Goal: Information Seeking & Learning: Understand process/instructions

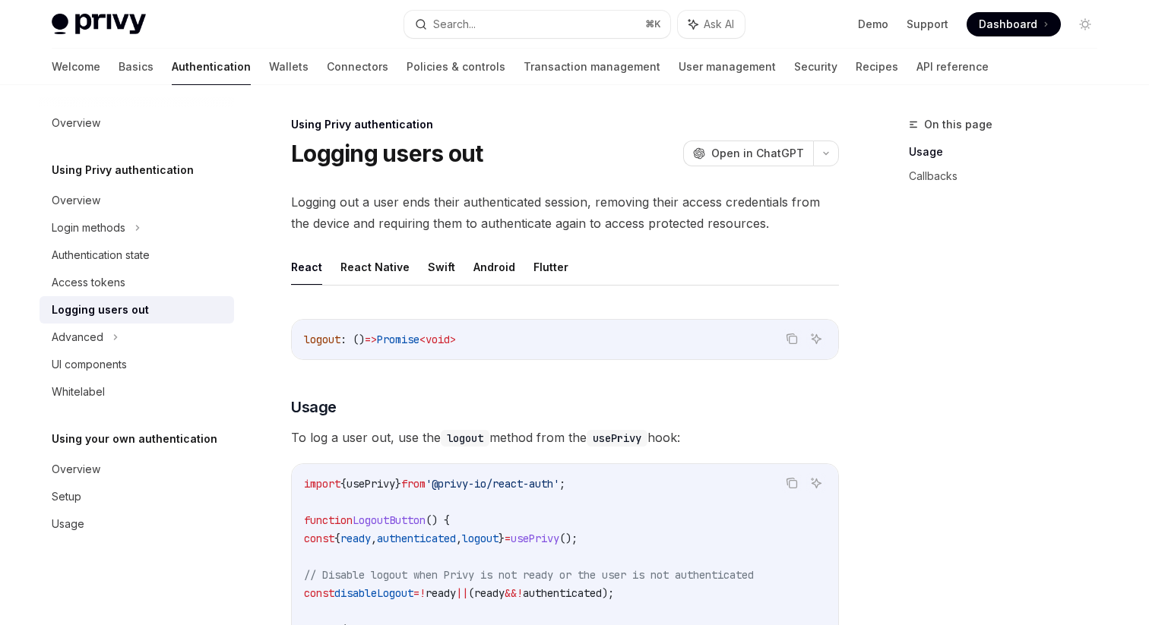
scroll to position [466, 0]
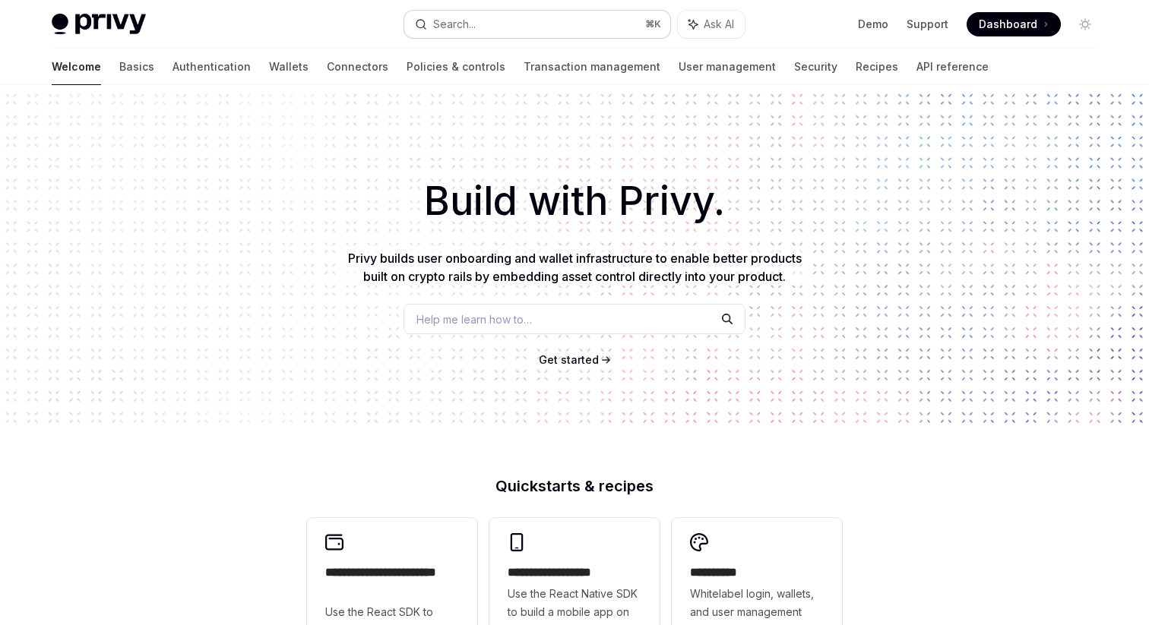
click at [486, 13] on button "Search... ⌘ K" at bounding box center [537, 24] width 266 height 27
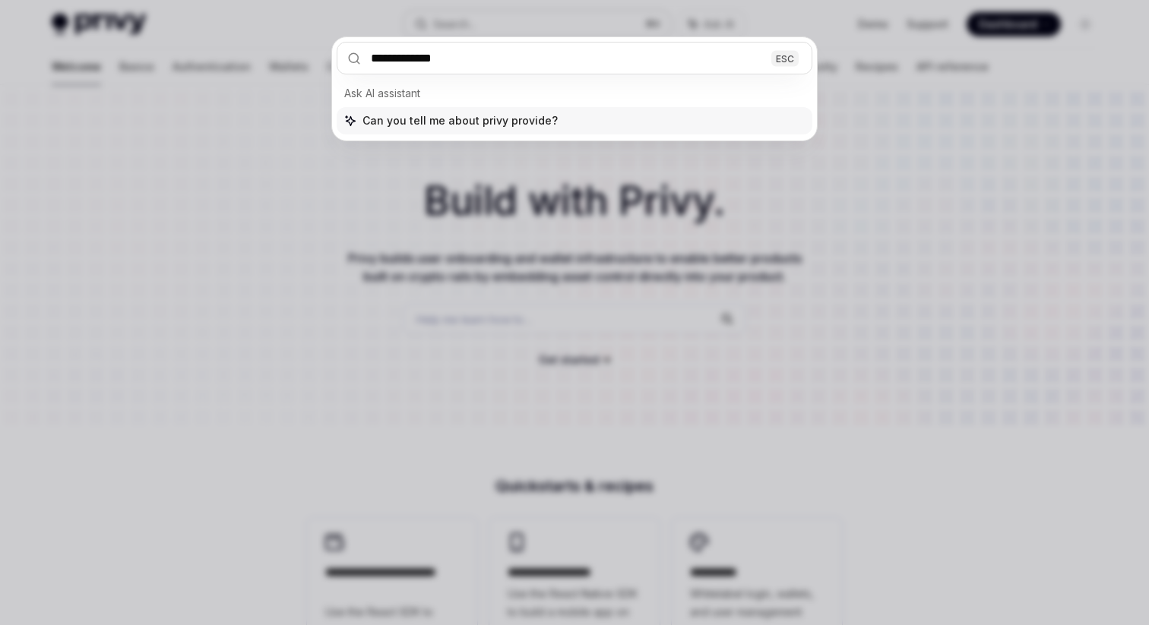
type input "**********"
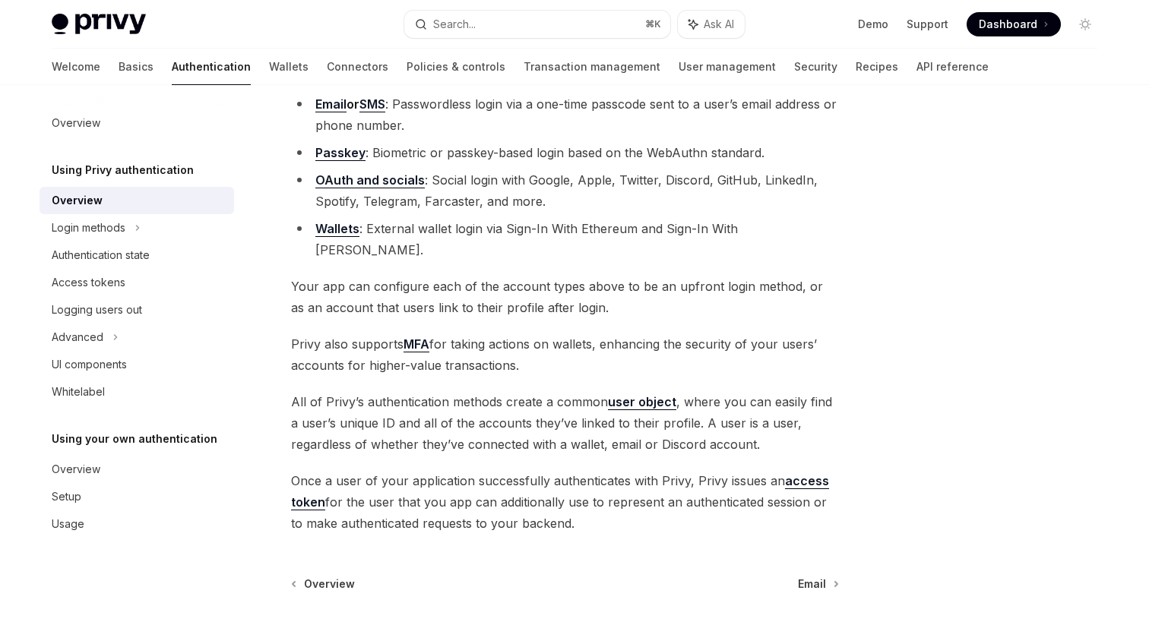
scroll to position [165, 0]
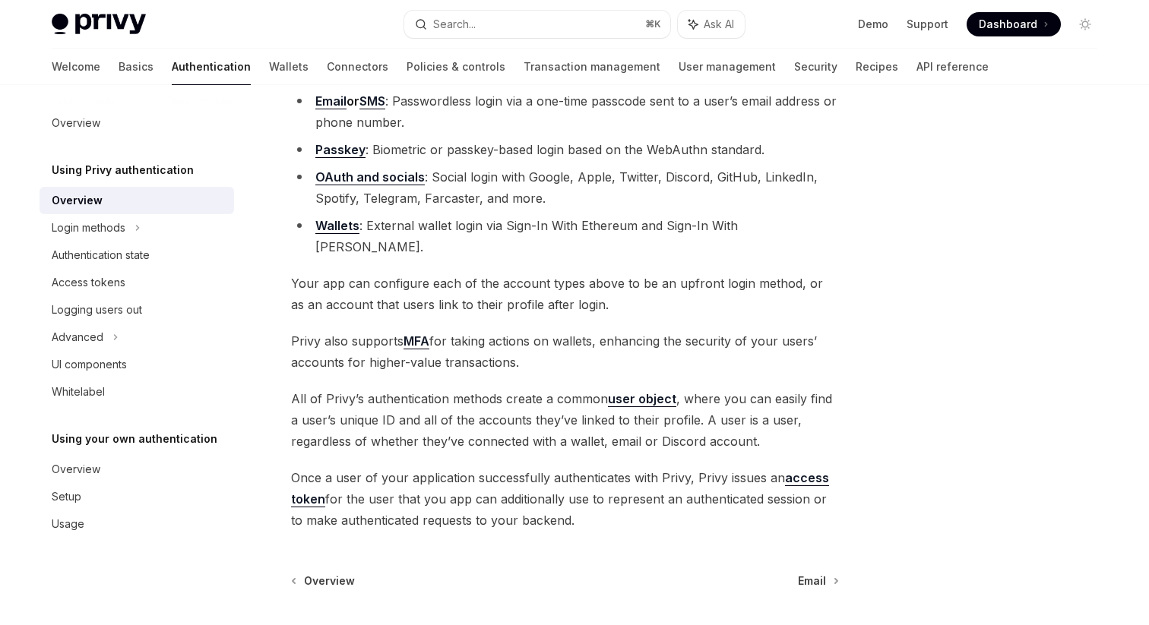
click at [349, 227] on link "Wallets" at bounding box center [337, 226] width 44 height 16
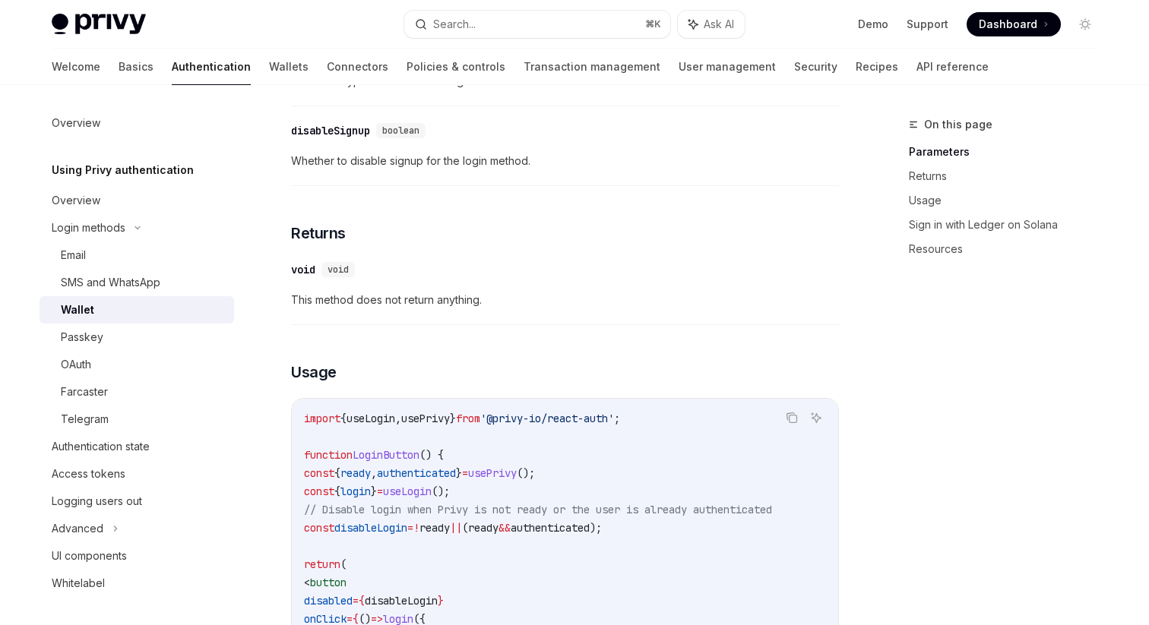
scroll to position [638, 0]
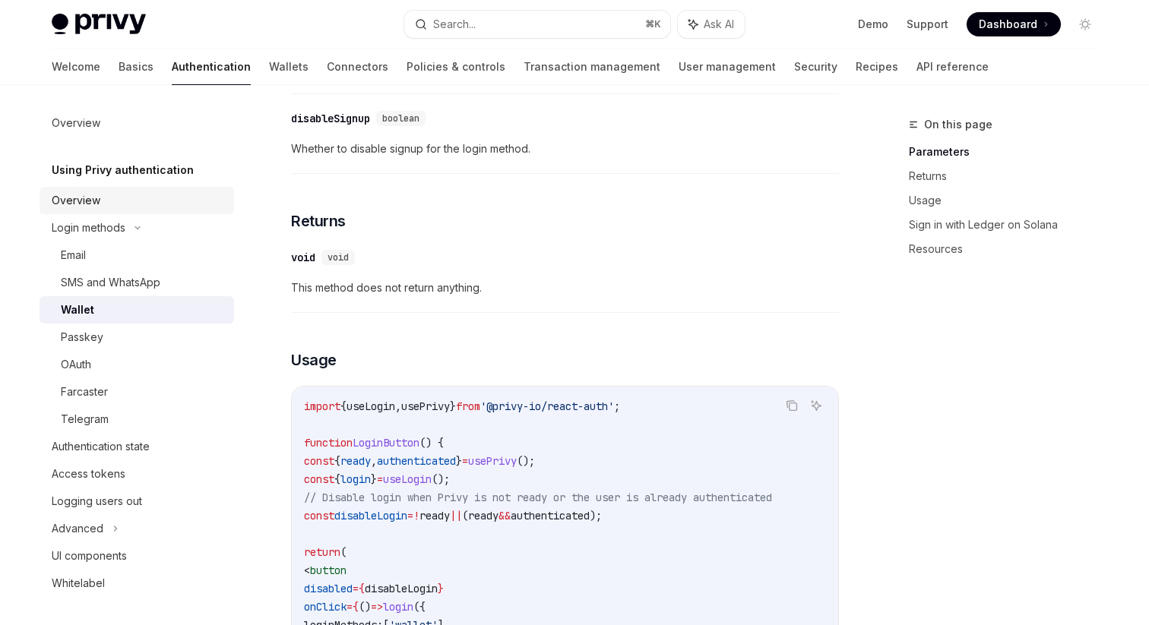
click at [81, 210] on link "Overview" at bounding box center [136, 200] width 194 height 27
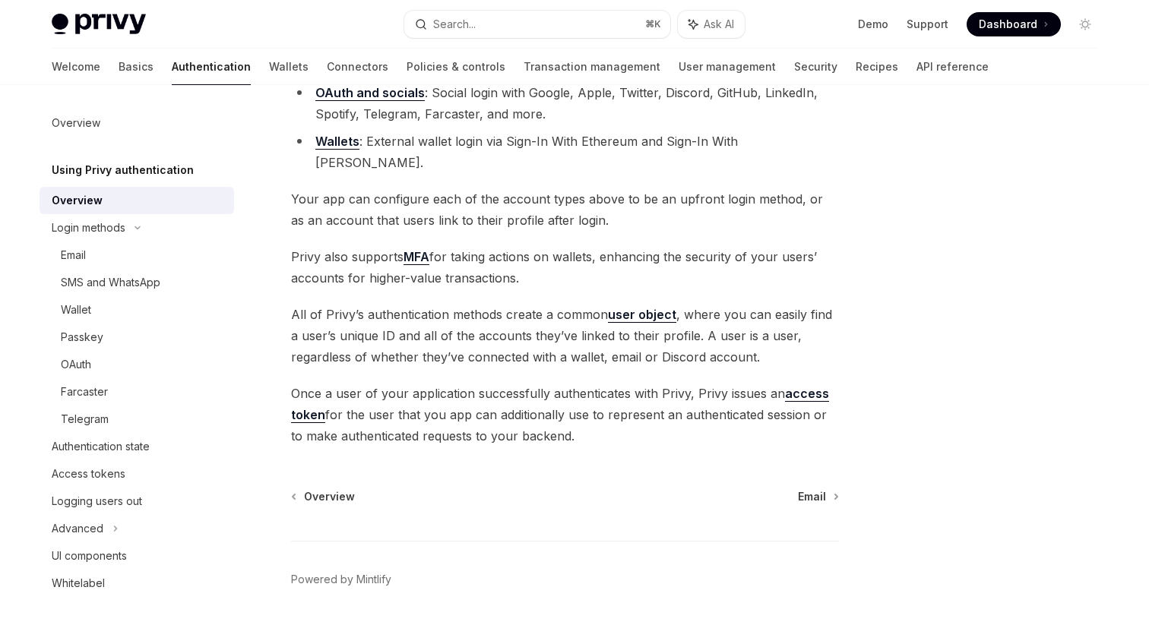
scroll to position [275, 0]
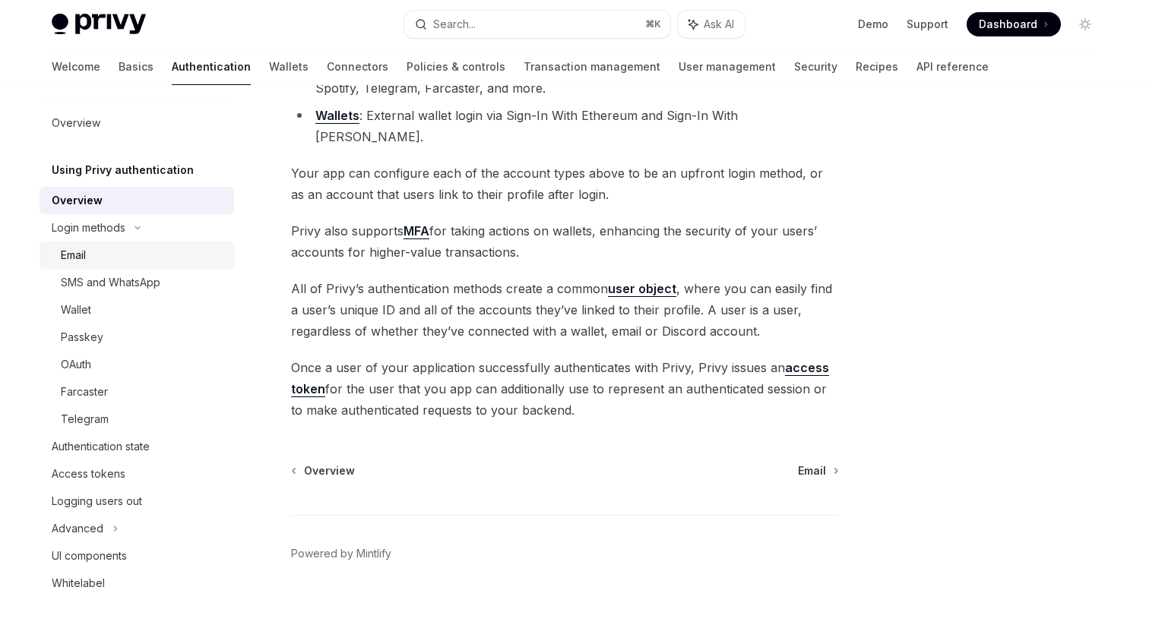
click at [96, 260] on div "Email" at bounding box center [143, 255] width 164 height 18
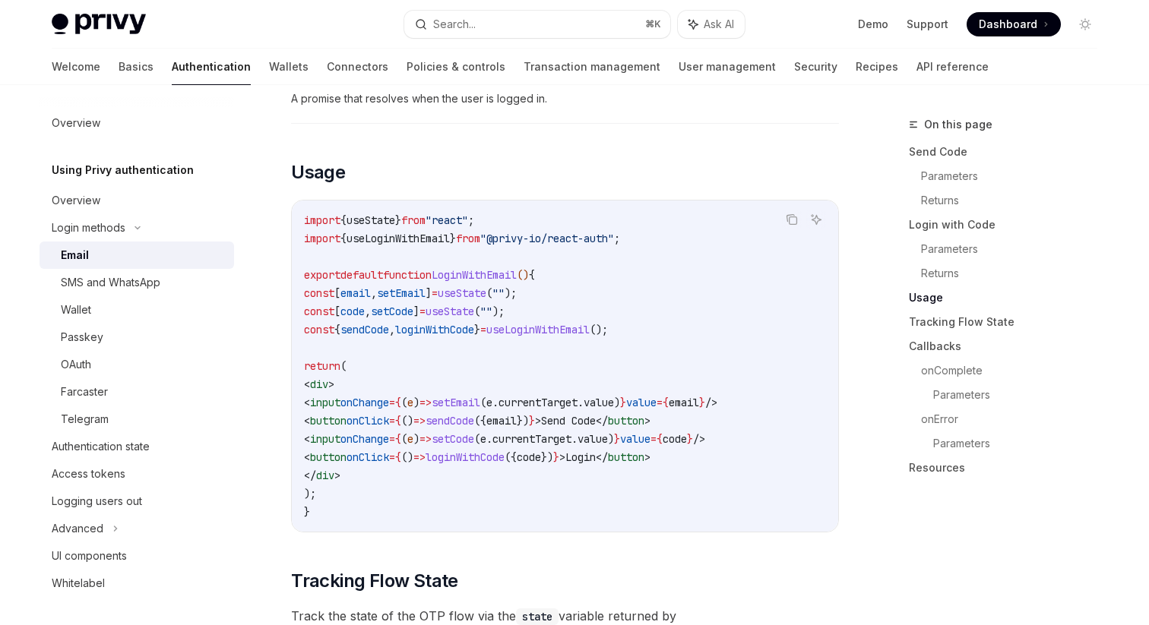
scroll to position [1329, 0]
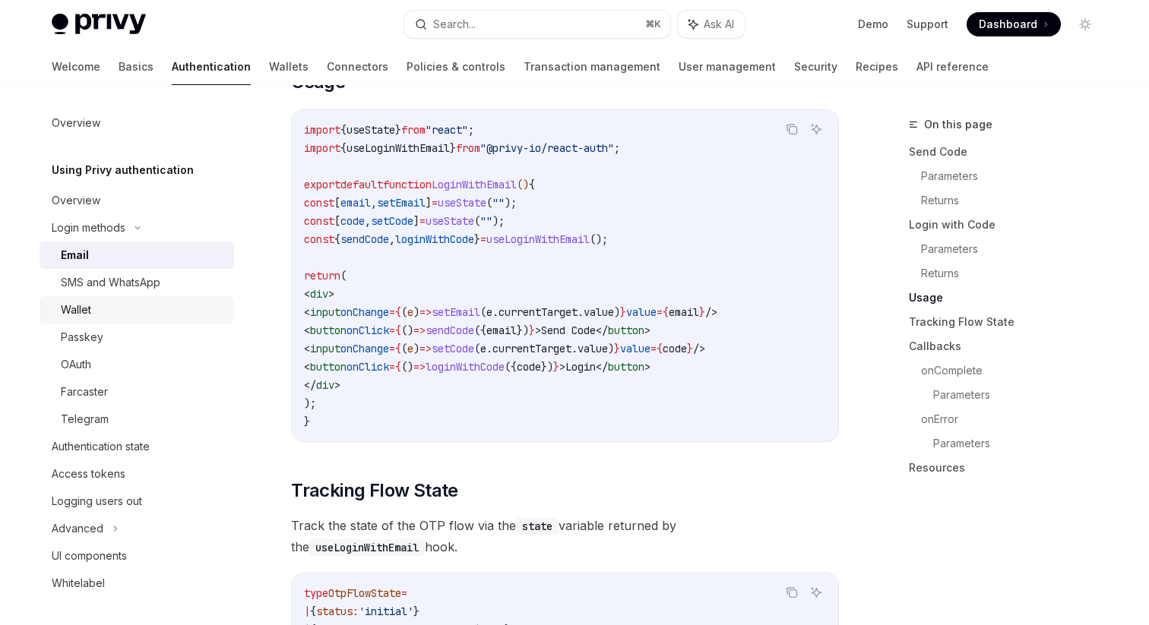
click at [92, 314] on div "Wallet" at bounding box center [143, 310] width 164 height 18
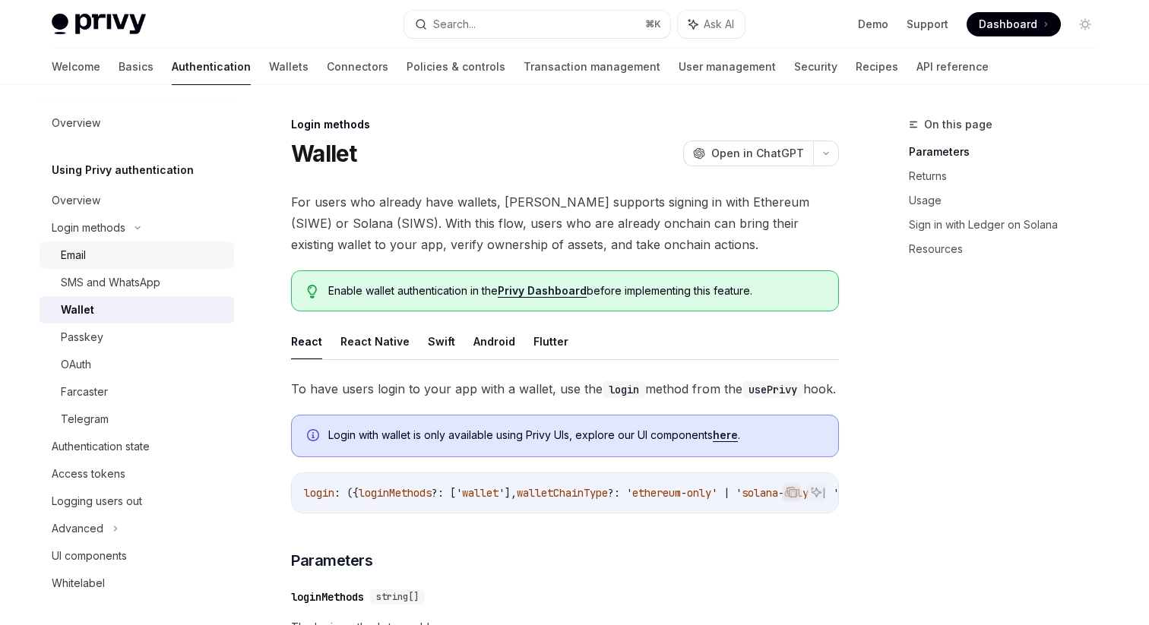
click at [140, 258] on div "Email" at bounding box center [143, 255] width 164 height 18
type textarea "*"
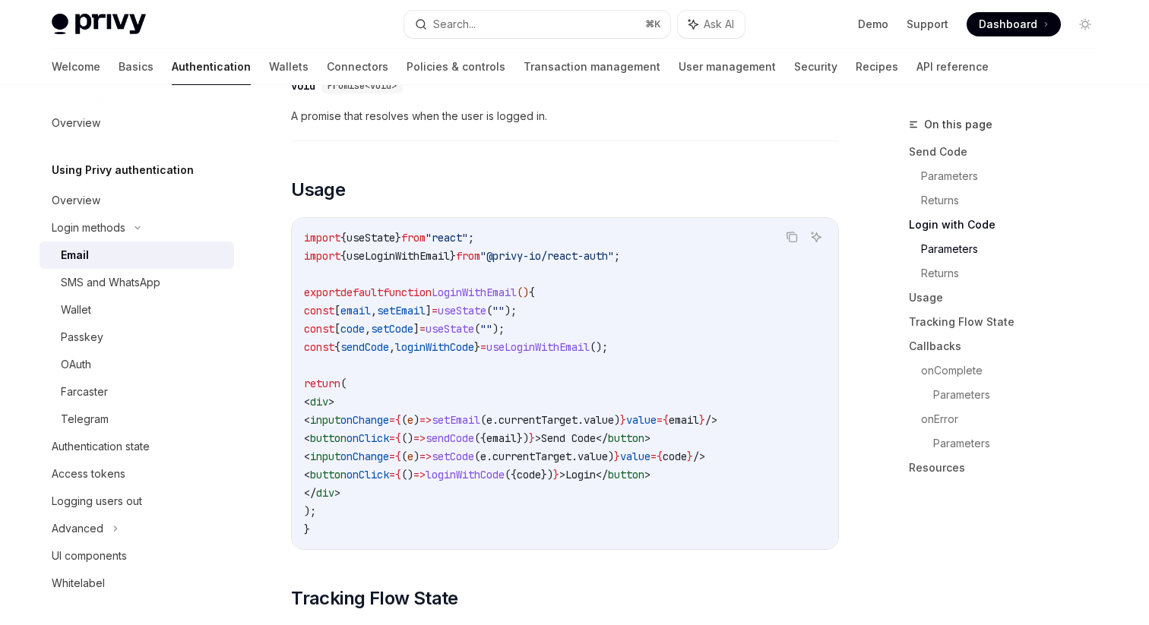
scroll to position [1226, 0]
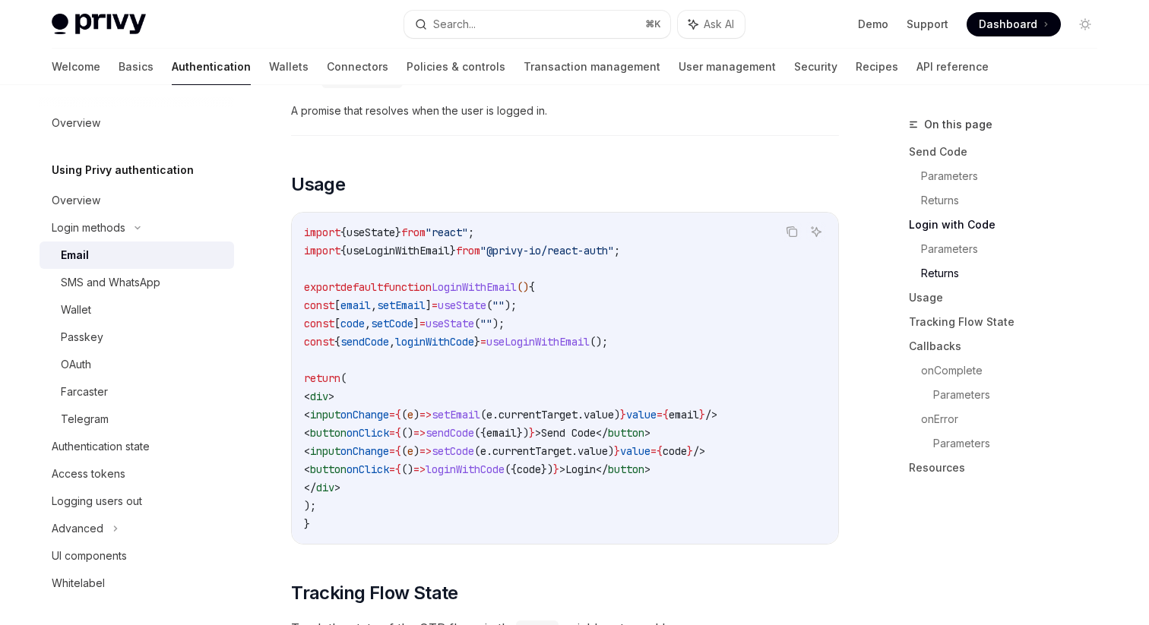
drag, startPoint x: 337, startPoint y: 491, endPoint x: 313, endPoint y: 292, distance: 200.5
click at [313, 292] on code "import { useState } from "react" ; import { useLoginWithEmail } from "@privy-io…" at bounding box center [565, 378] width 522 height 310
copy code "const [ email , setEmail ] = useState ( "" ); const [ code , setCode ] = useSta…"
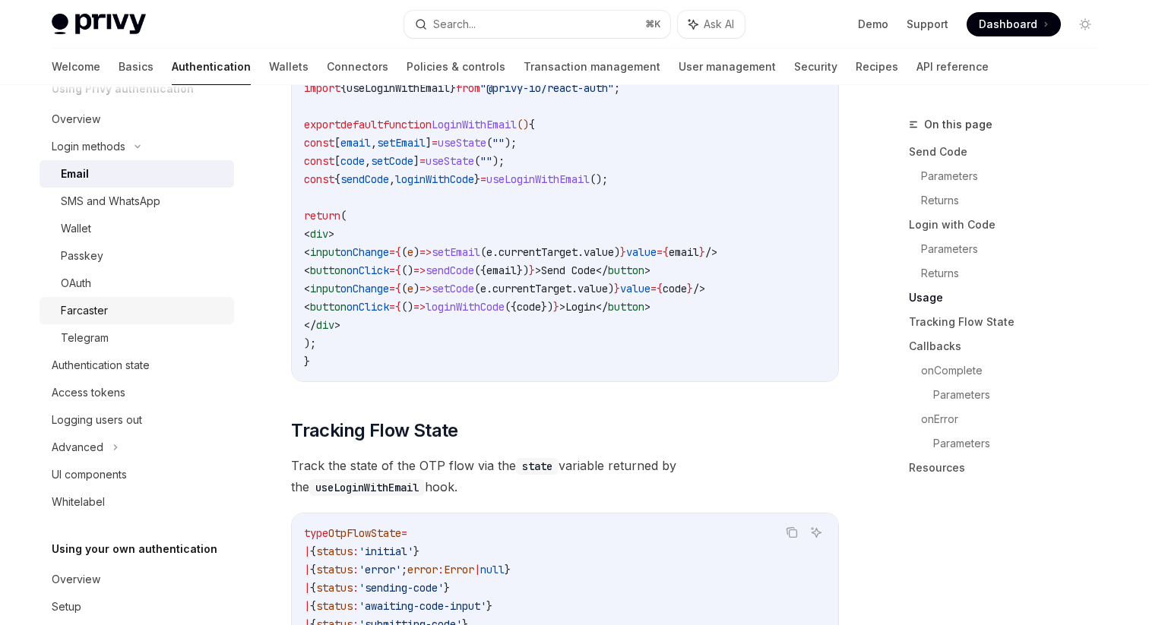
scroll to position [84, 0]
click at [465, 24] on div "Search..." at bounding box center [454, 24] width 43 height 18
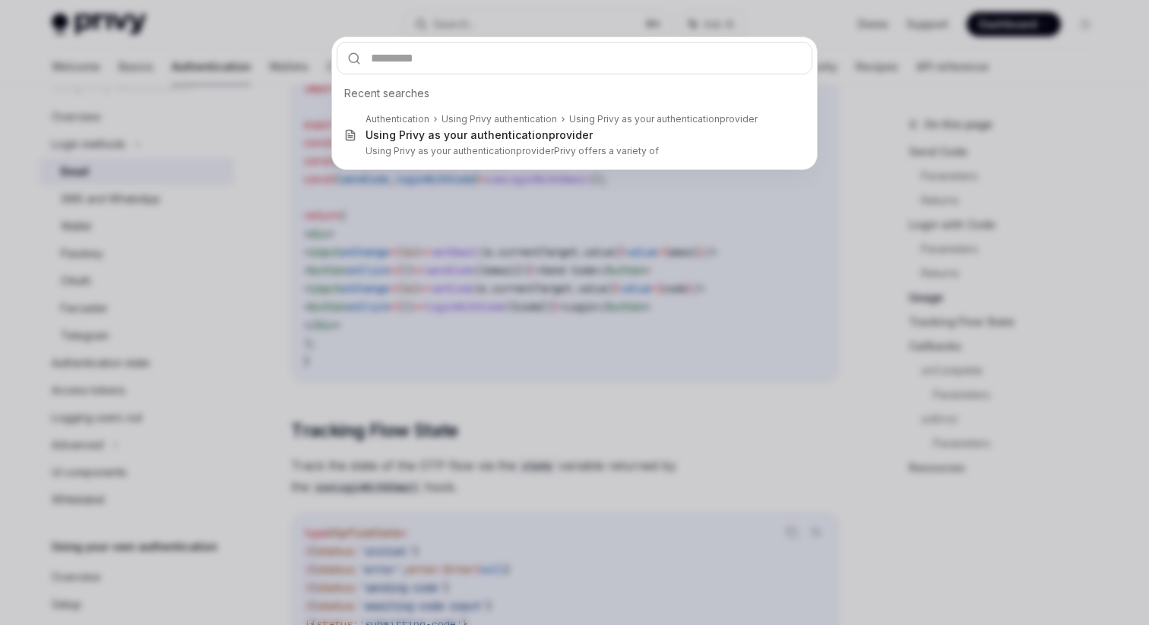
click at [429, 19] on div "Recent searches Authentication Using Privy authentication Using Privy as your a…" at bounding box center [574, 312] width 1149 height 625
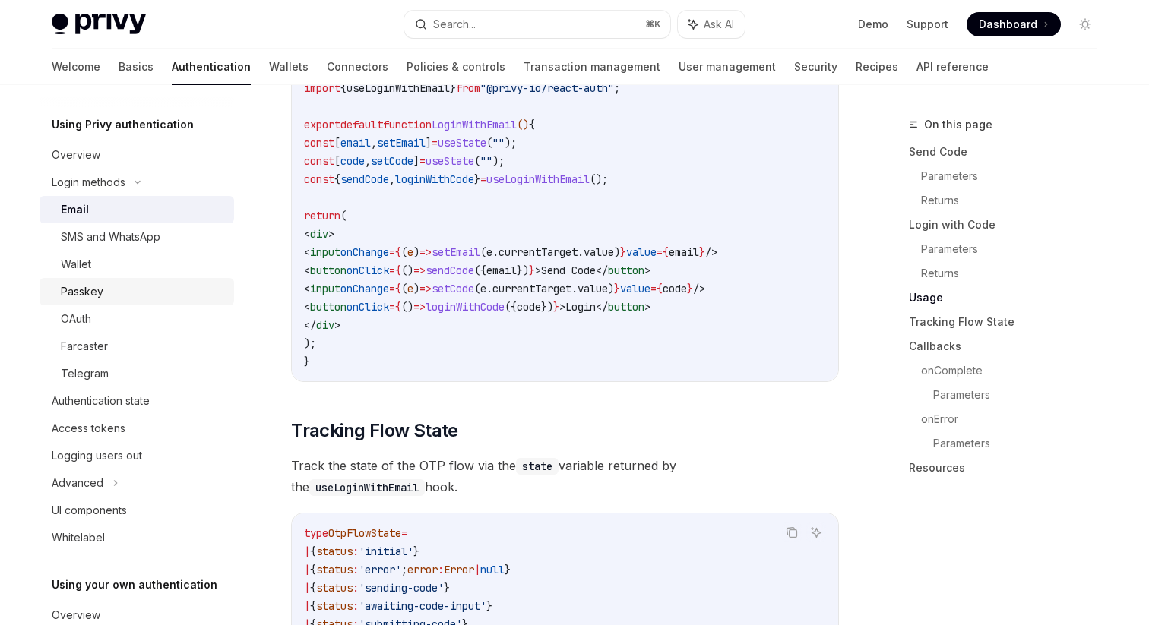
scroll to position [0, 0]
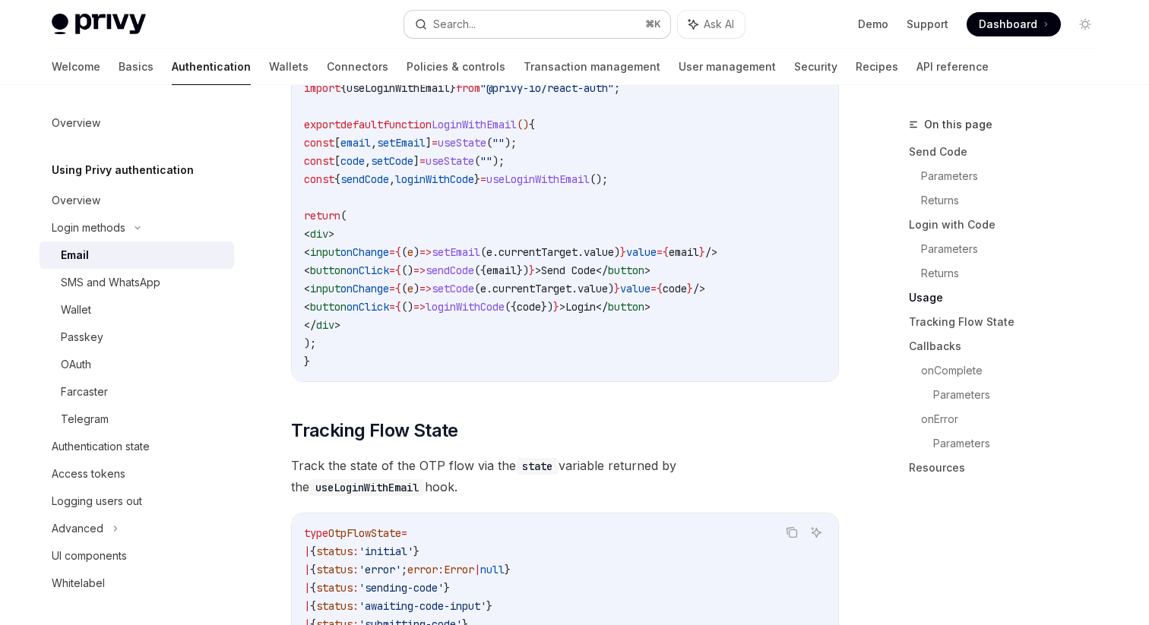
click at [498, 17] on button "Search... ⌘ K" at bounding box center [537, 24] width 266 height 27
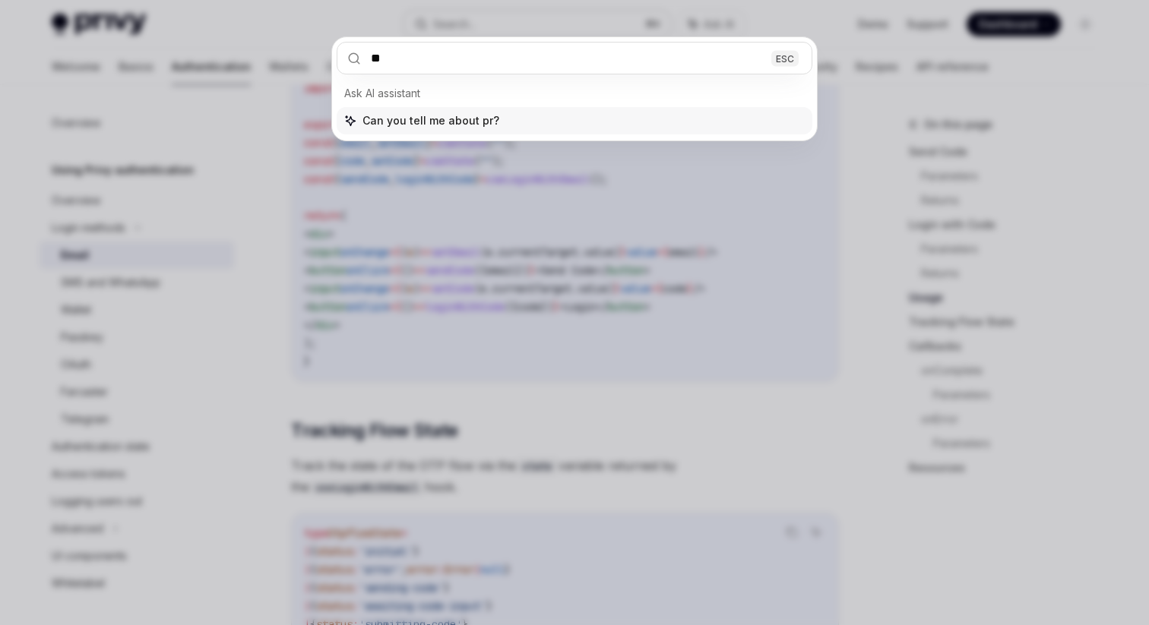
type input "*"
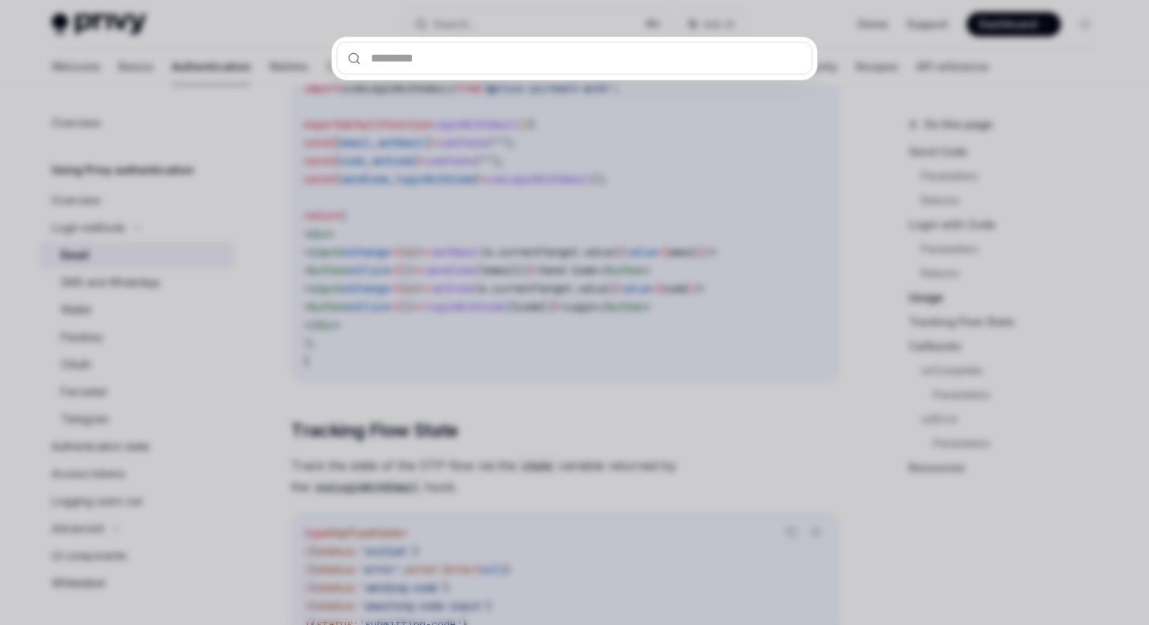
click at [248, 108] on div at bounding box center [574, 312] width 1149 height 625
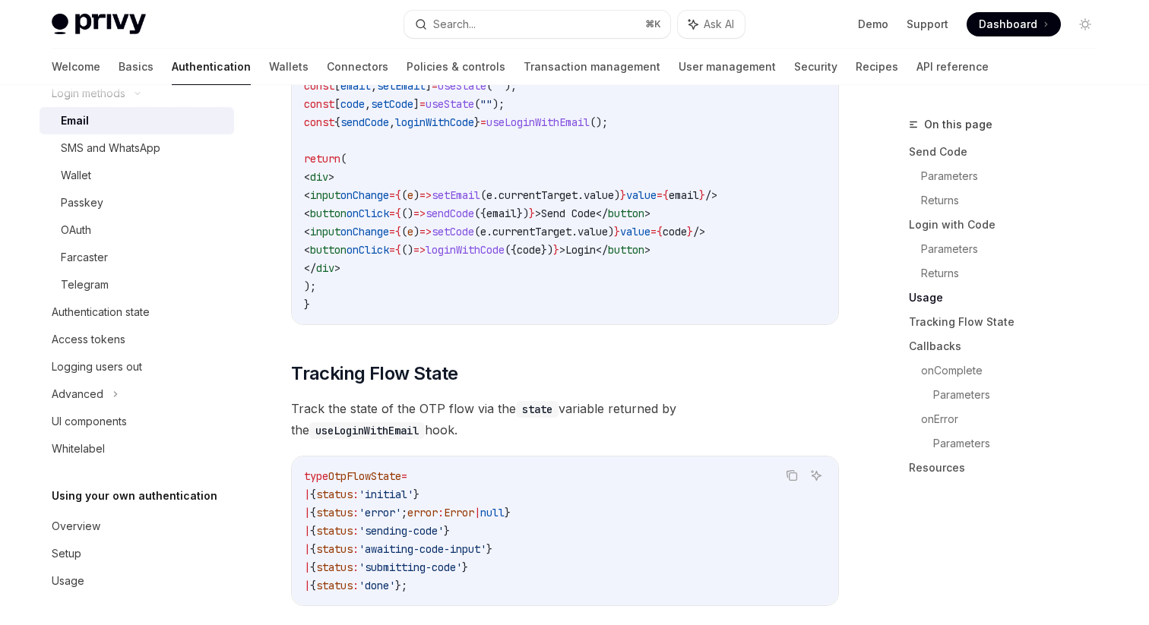
scroll to position [1493, 0]
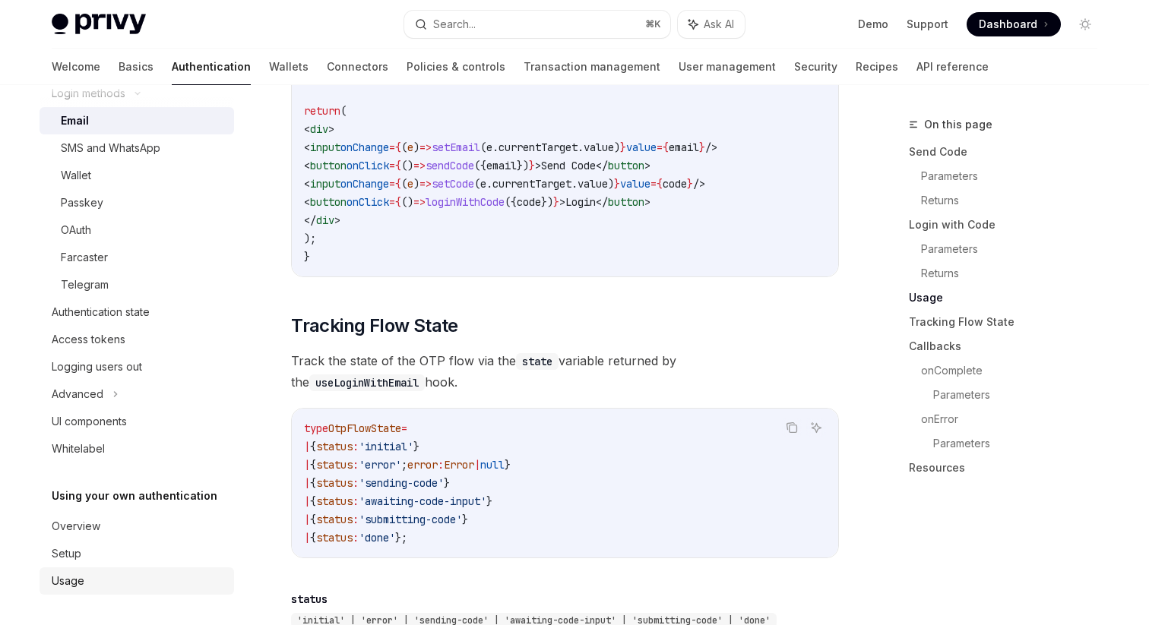
click at [61, 570] on link "Usage" at bounding box center [136, 580] width 194 height 27
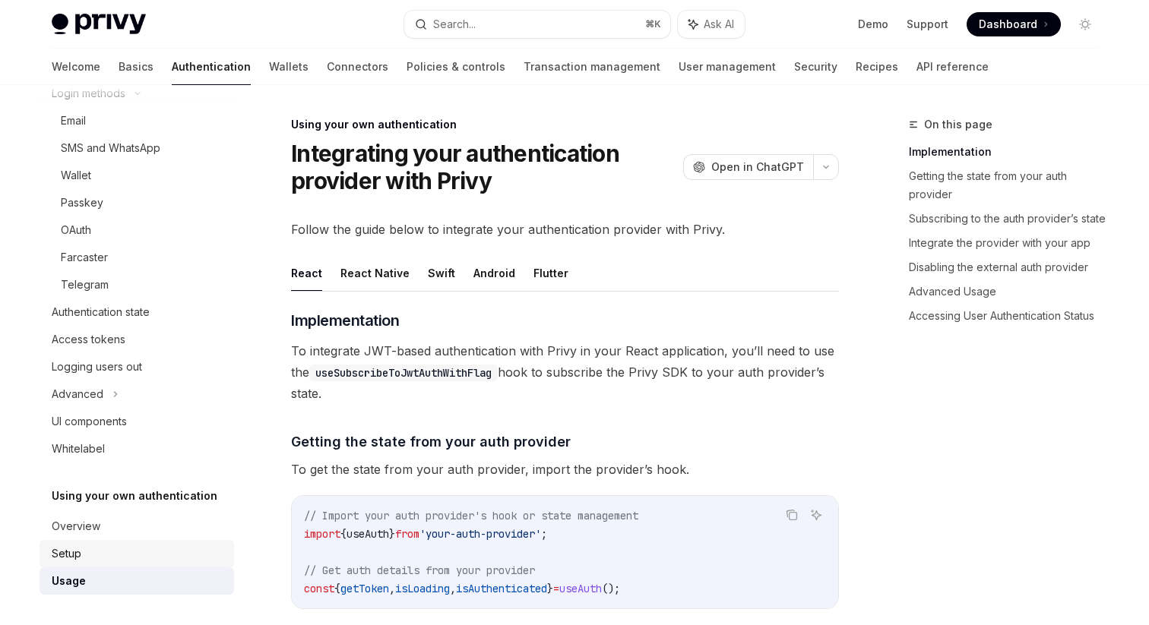
click at [68, 557] on div "Setup" at bounding box center [67, 554] width 30 height 18
type textarea "*"
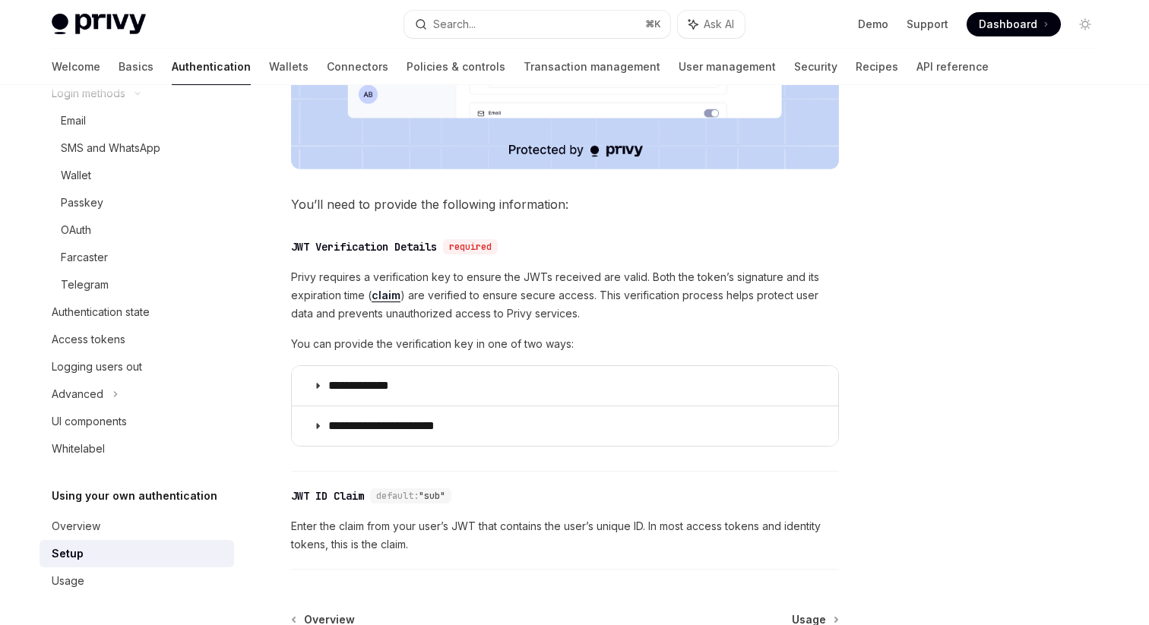
scroll to position [817, 0]
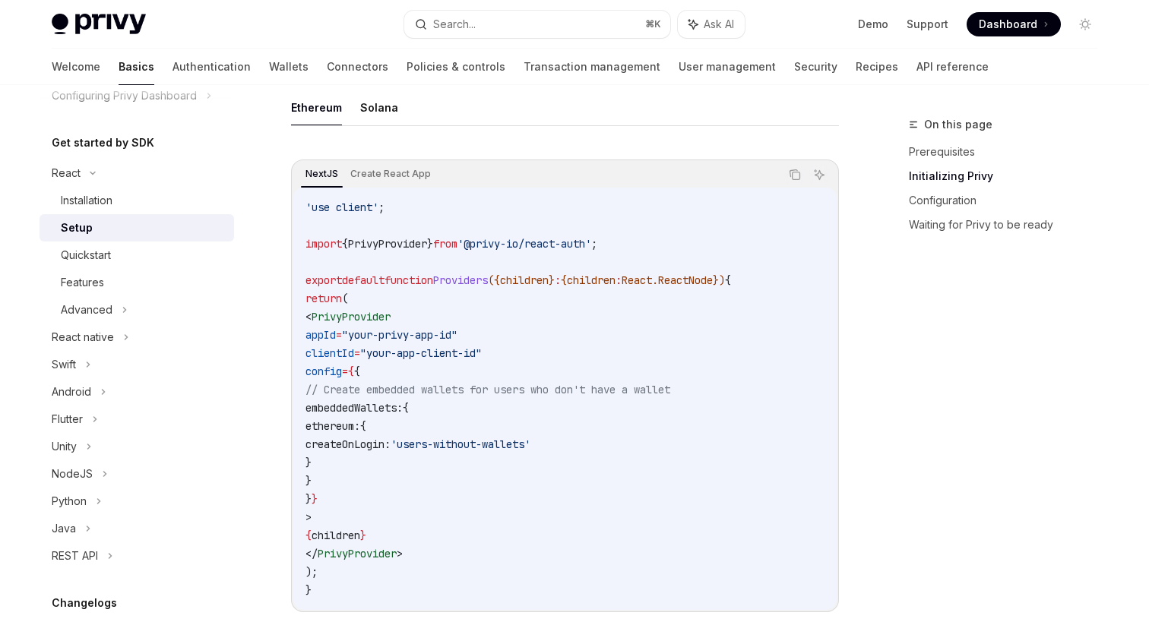
scroll to position [464, 0]
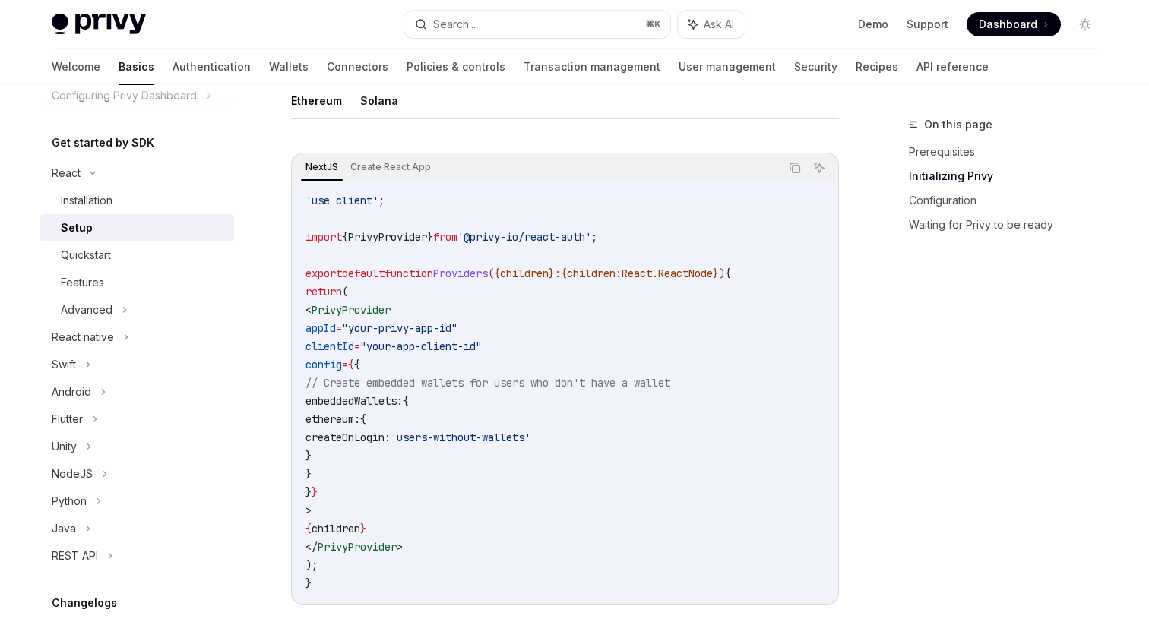
drag, startPoint x: 441, startPoint y: 545, endPoint x: 331, endPoint y: 311, distance: 258.6
click at [331, 311] on code "'use client' ; import { PrivyProvider } from '@privy-io/react-auth' ; export de…" at bounding box center [564, 391] width 519 height 401
copy code "< PrivyProvider appId = "your-privy-app-id" clientId = "your-app-client-id" con…"
drag, startPoint x: 770, startPoint y: 273, endPoint x: 523, endPoint y: 272, distance: 246.9
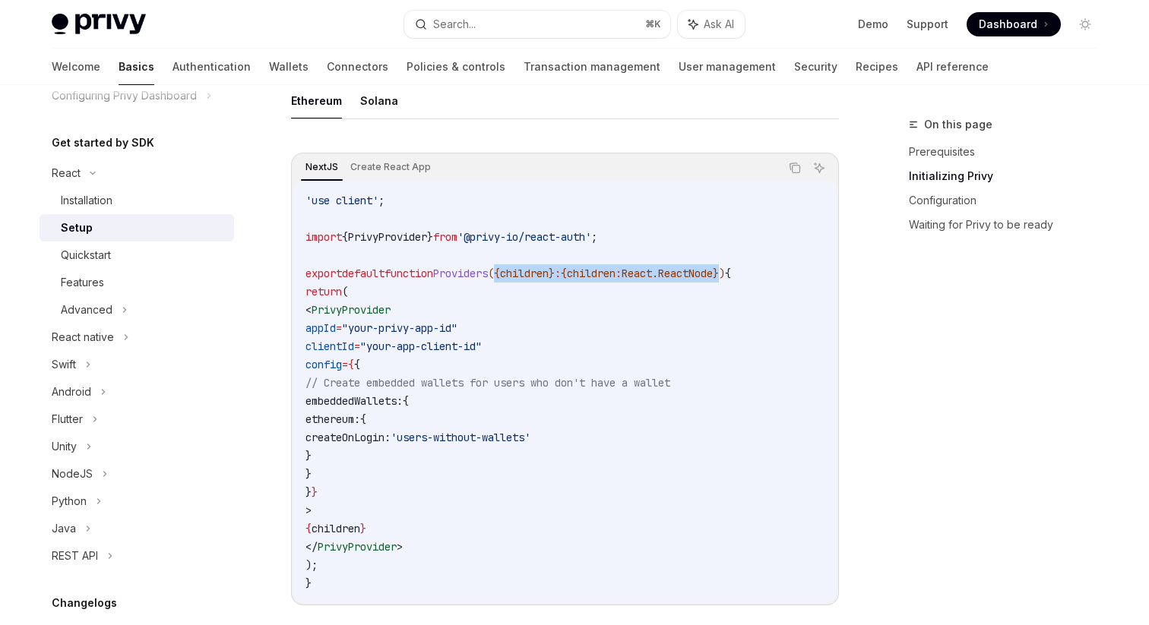
click at [523, 272] on span "export default function Providers ({ children } : { children : React . ReactNod…" at bounding box center [517, 274] width 425 height 14
copy span "{ children } : { children : React . ReactNode }"
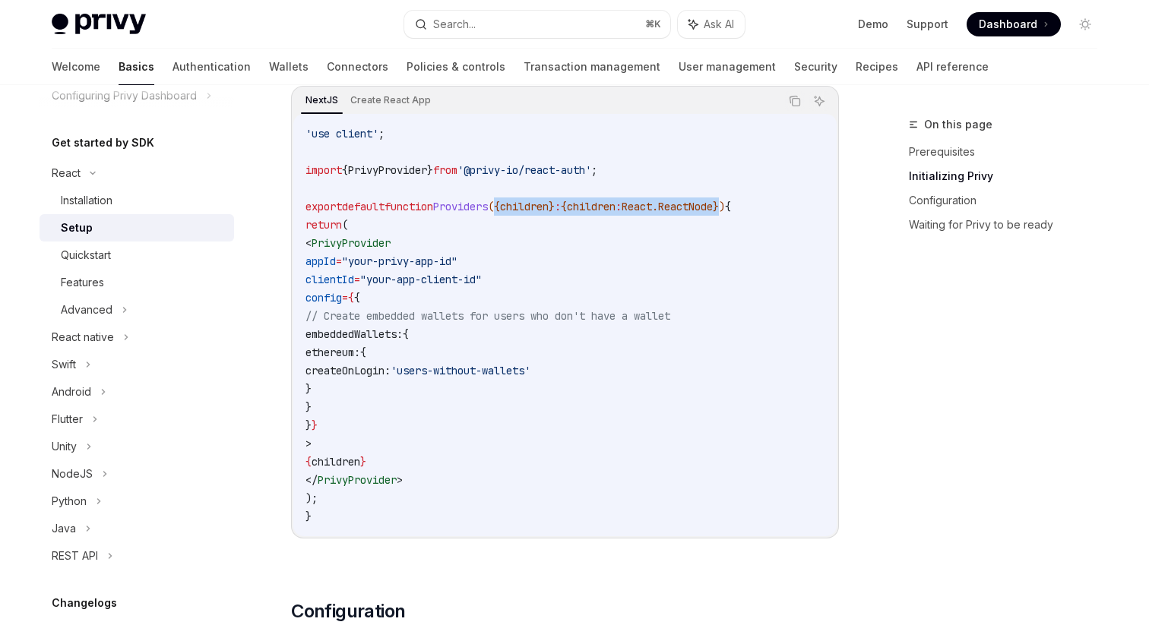
scroll to position [532, 0]
click at [427, 169] on span "PrivyProvider" at bounding box center [387, 170] width 79 height 14
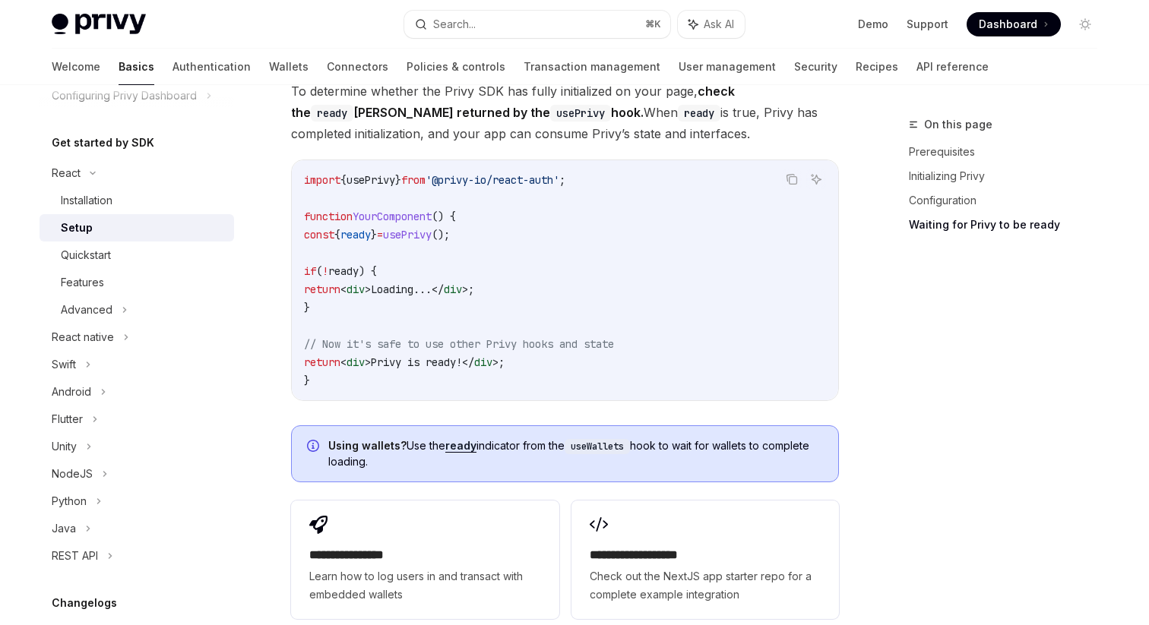
scroll to position [1649, 0]
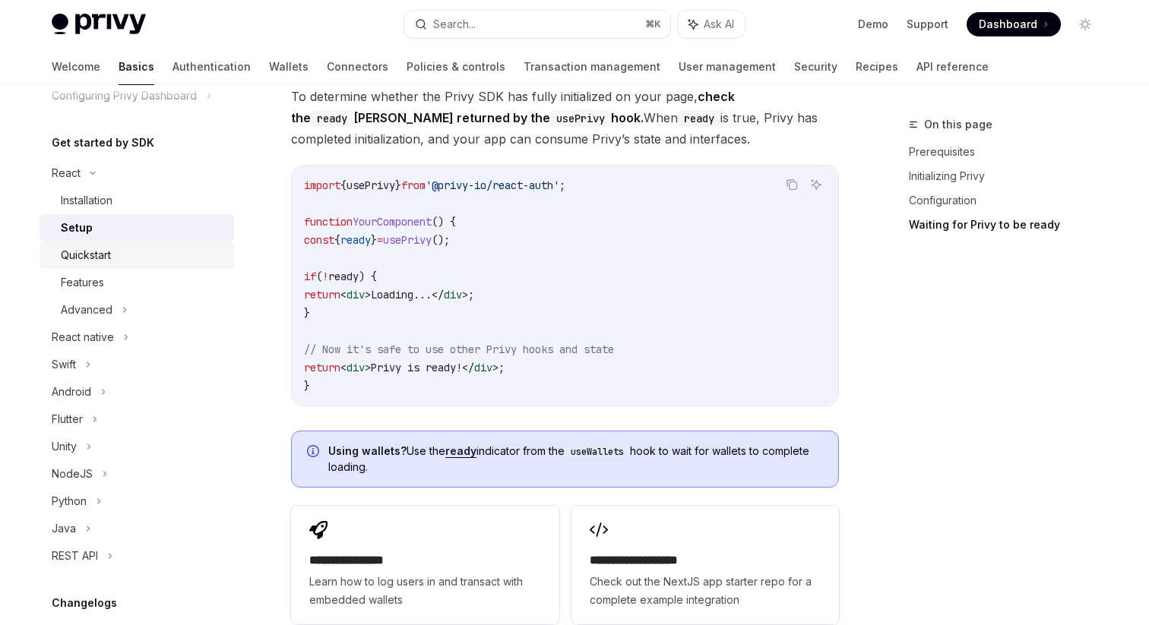
click at [104, 264] on link "Quickstart" at bounding box center [136, 255] width 194 height 27
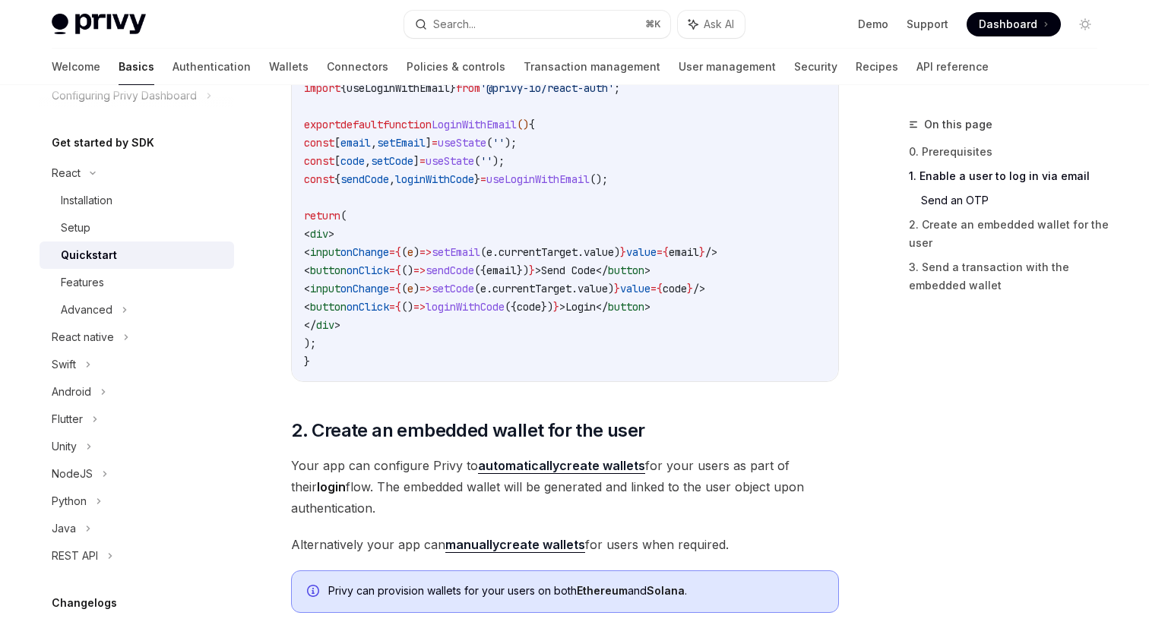
scroll to position [763, 0]
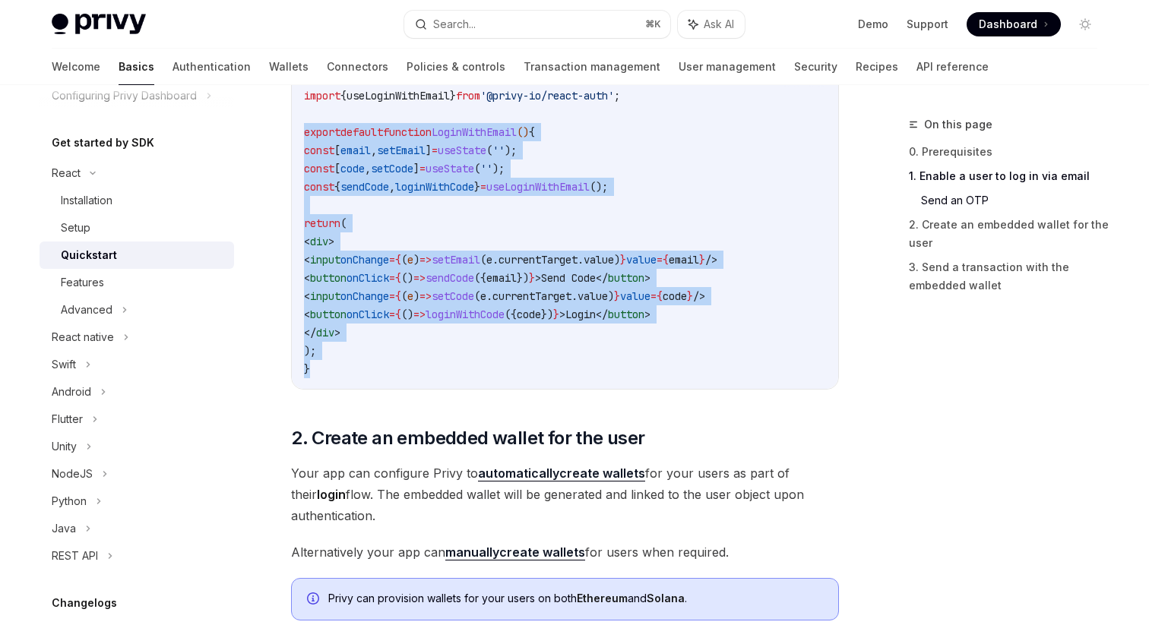
drag, startPoint x: 326, startPoint y: 373, endPoint x: 293, endPoint y: 133, distance: 242.3
click at [293, 133] on div "import { useState } from 'react' ; import { useLoginWithEmail } from '@privy-io…" at bounding box center [565, 223] width 546 height 331
copy code "export default function LoginWithEmail () { const [ email , setEmail ] = useSta…"
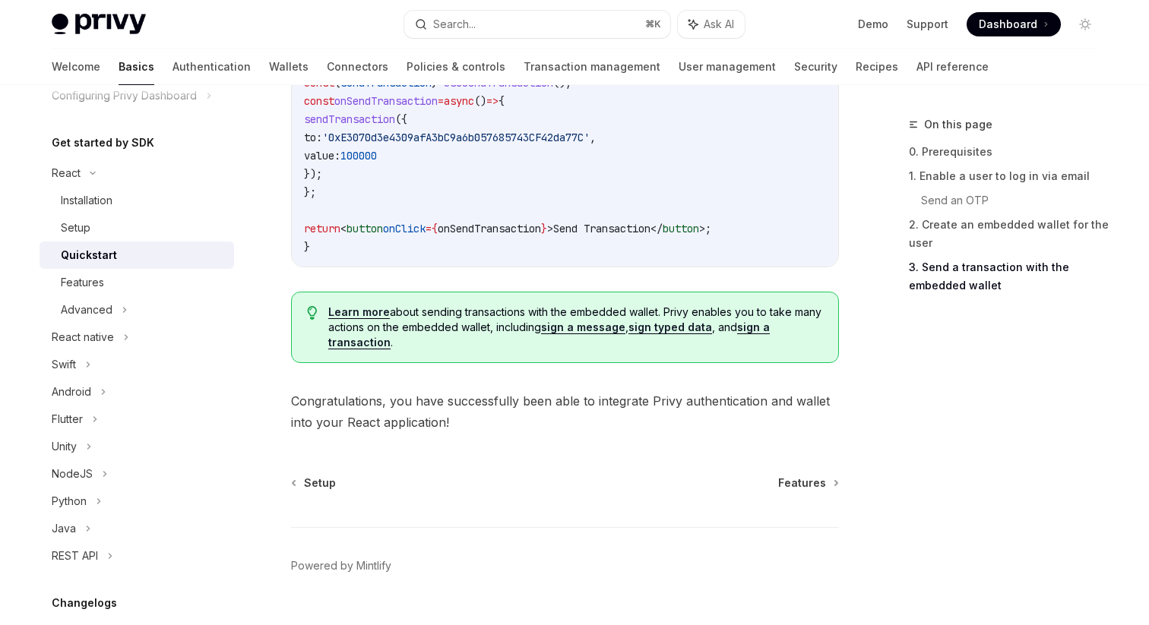
scroll to position [1583, 0]
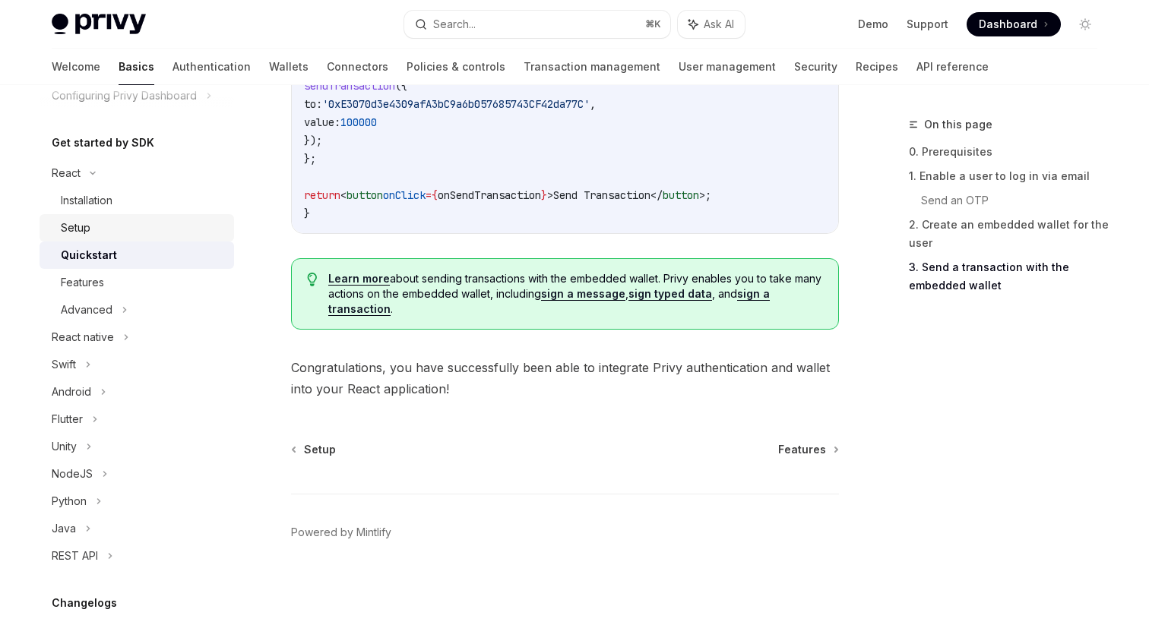
click at [100, 232] on div "Setup" at bounding box center [143, 228] width 164 height 18
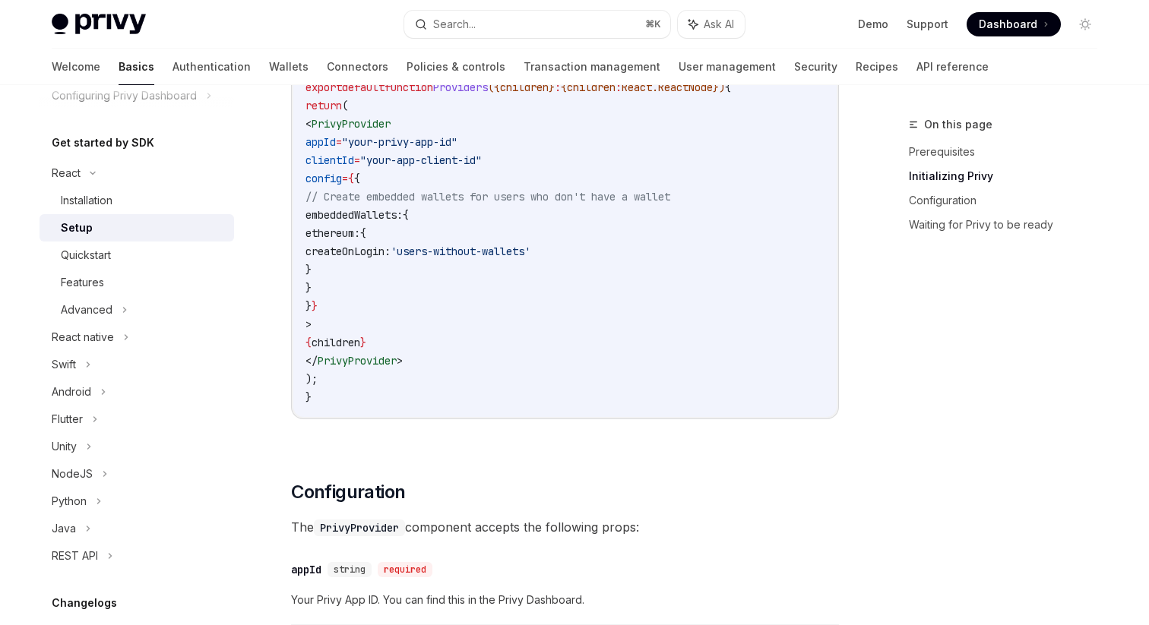
scroll to position [567, 0]
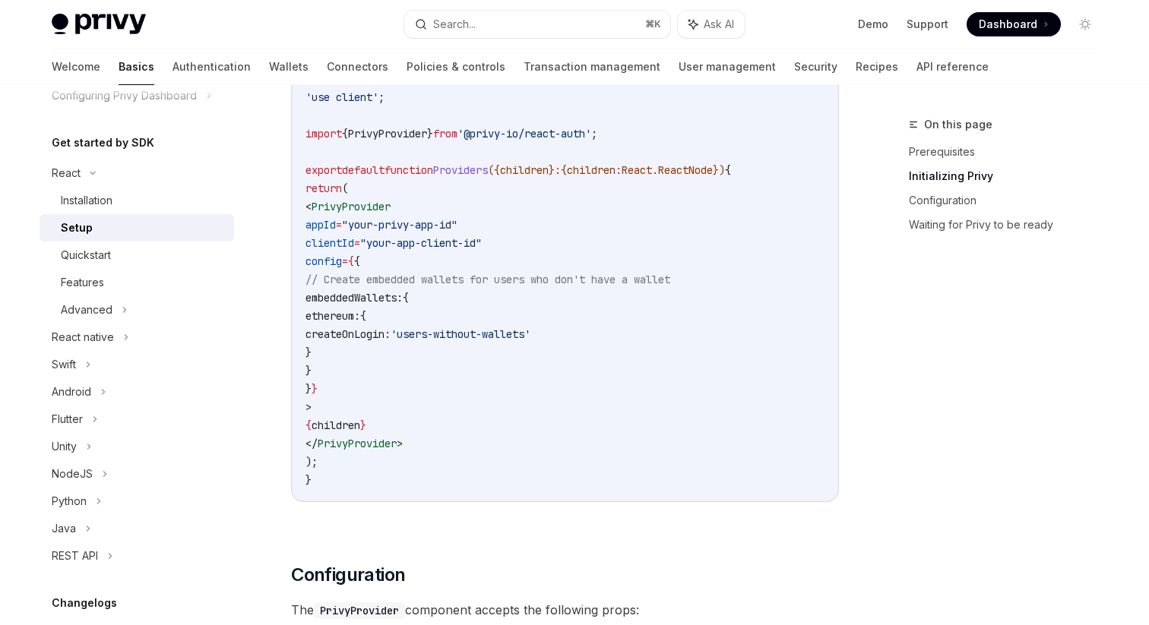
click at [368, 209] on span "PrivyProvider" at bounding box center [350, 207] width 79 height 14
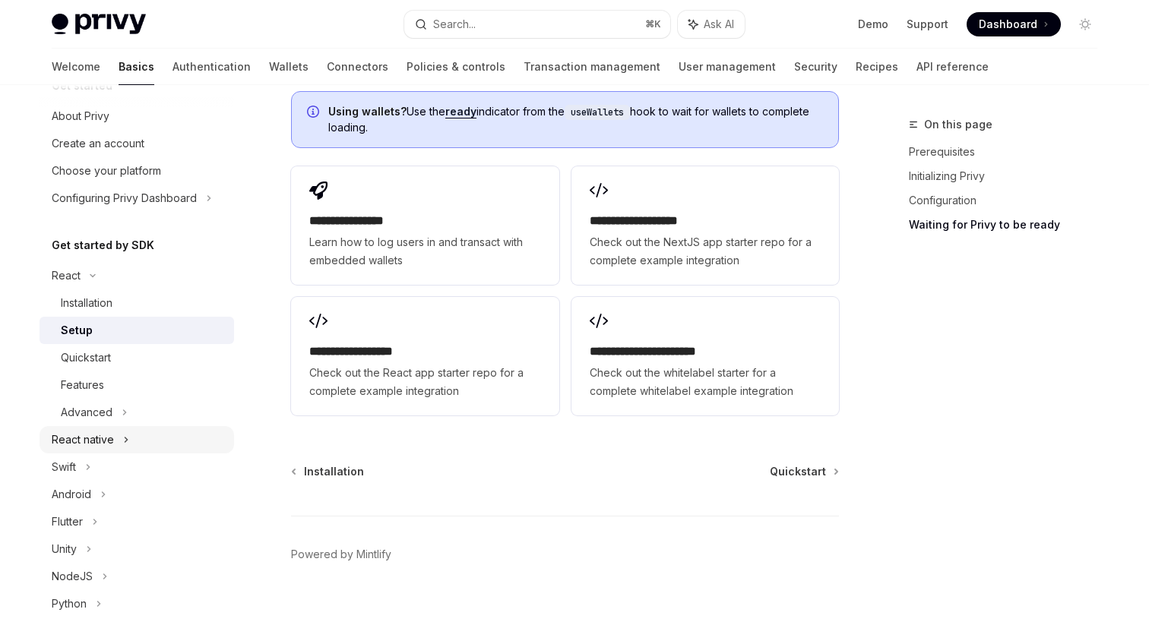
scroll to position [0, 0]
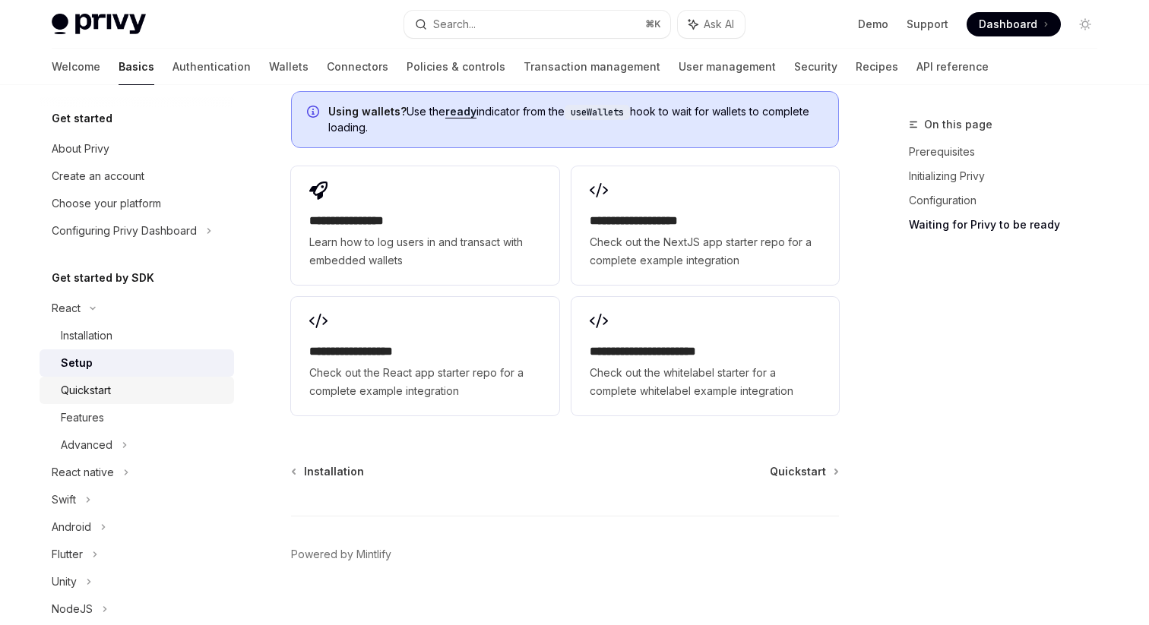
click at [95, 387] on div "Quickstart" at bounding box center [86, 390] width 50 height 18
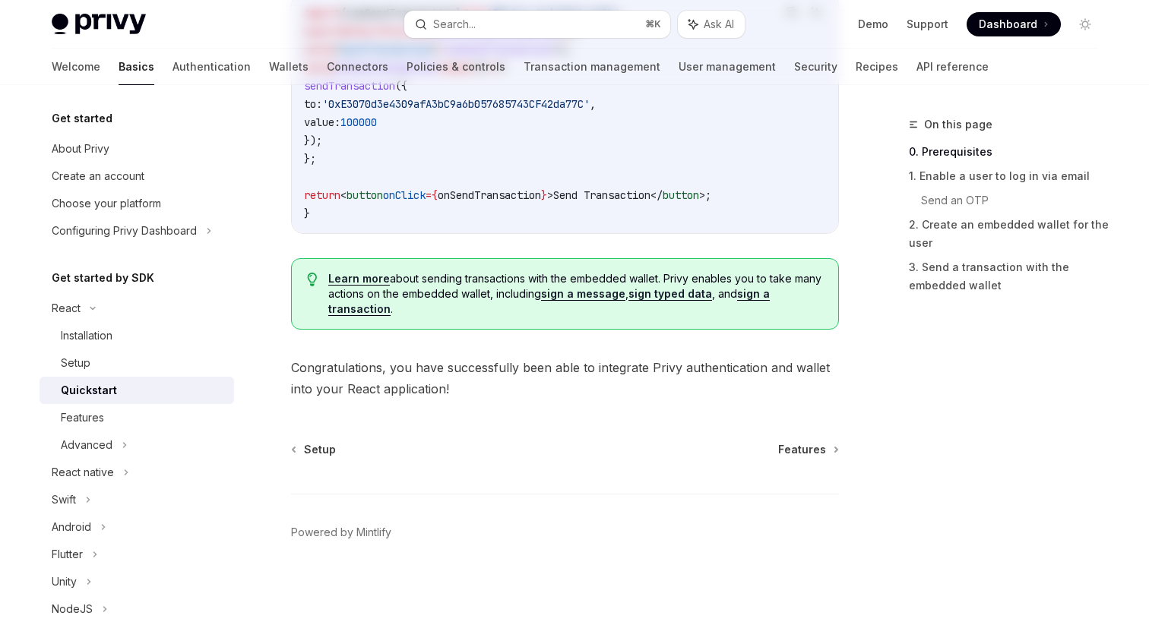
type textarea "*"
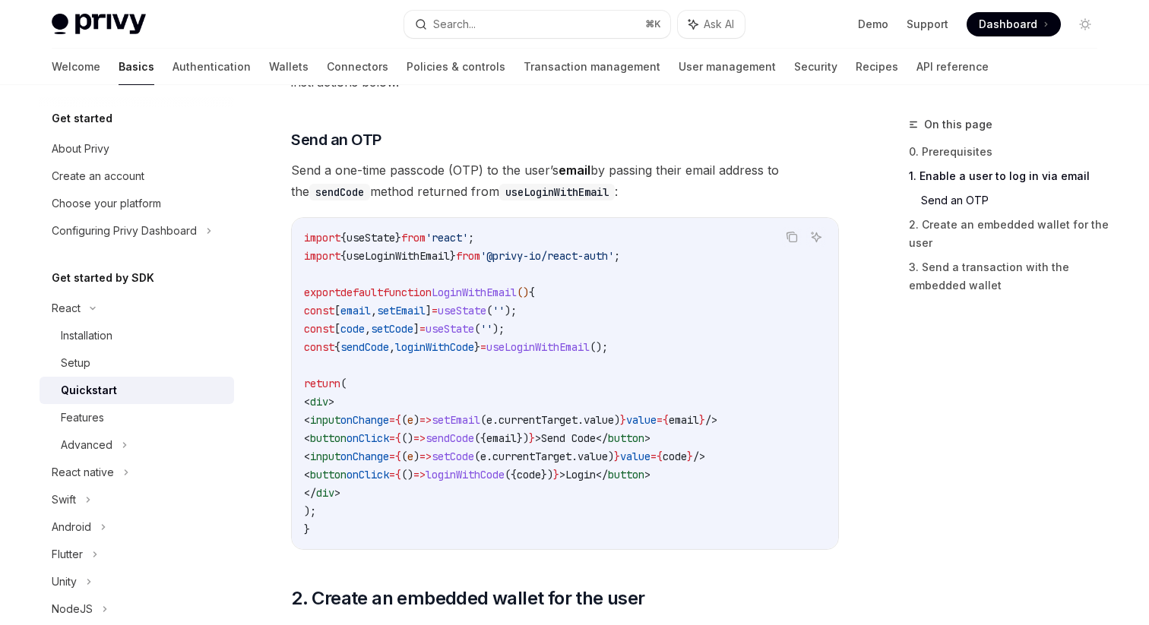
scroll to position [646, 0]
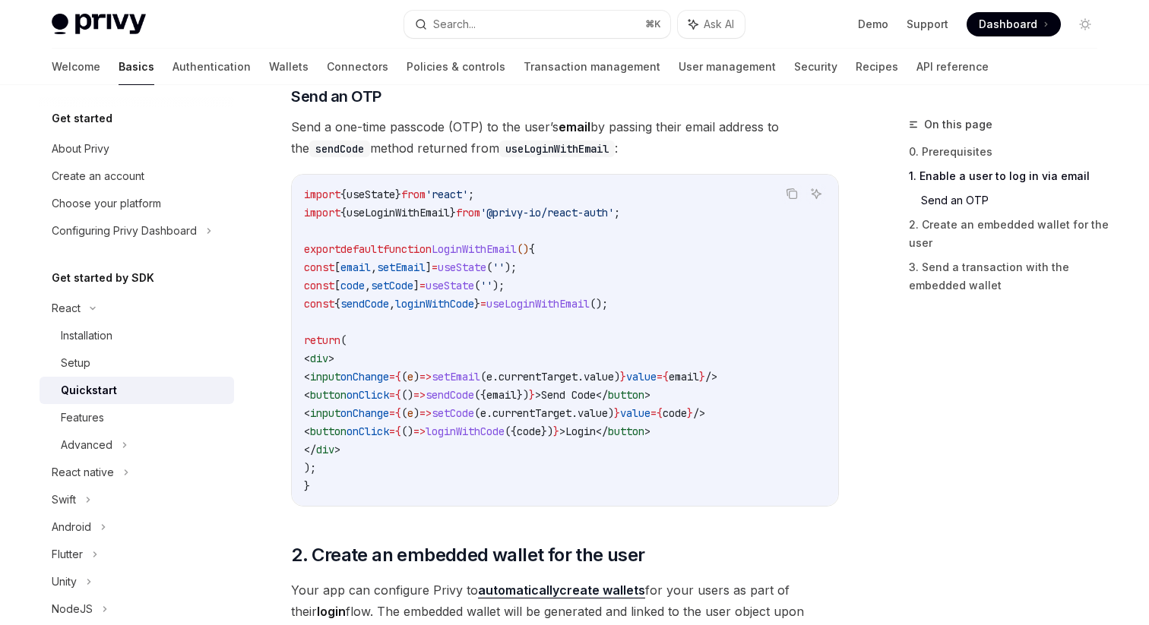
click at [378, 447] on code "import { useState } from 'react' ; import { useLoginWithEmail } from '@privy-io…" at bounding box center [565, 340] width 522 height 310
drag, startPoint x: 349, startPoint y: 472, endPoint x: 317, endPoint y: 273, distance: 202.4
click at [318, 271] on code "import { useState } from 'react' ; import { useLoginWithEmail } from '@privy-io…" at bounding box center [565, 340] width 522 height 310
copy code "const [ email , setEmail ] = useState ( '' ); const [ code , setCode ] = useSta…"
click at [342, 476] on code "import { useState } from 'react' ; import { useLoginWithEmail } from '@privy-io…" at bounding box center [565, 340] width 522 height 310
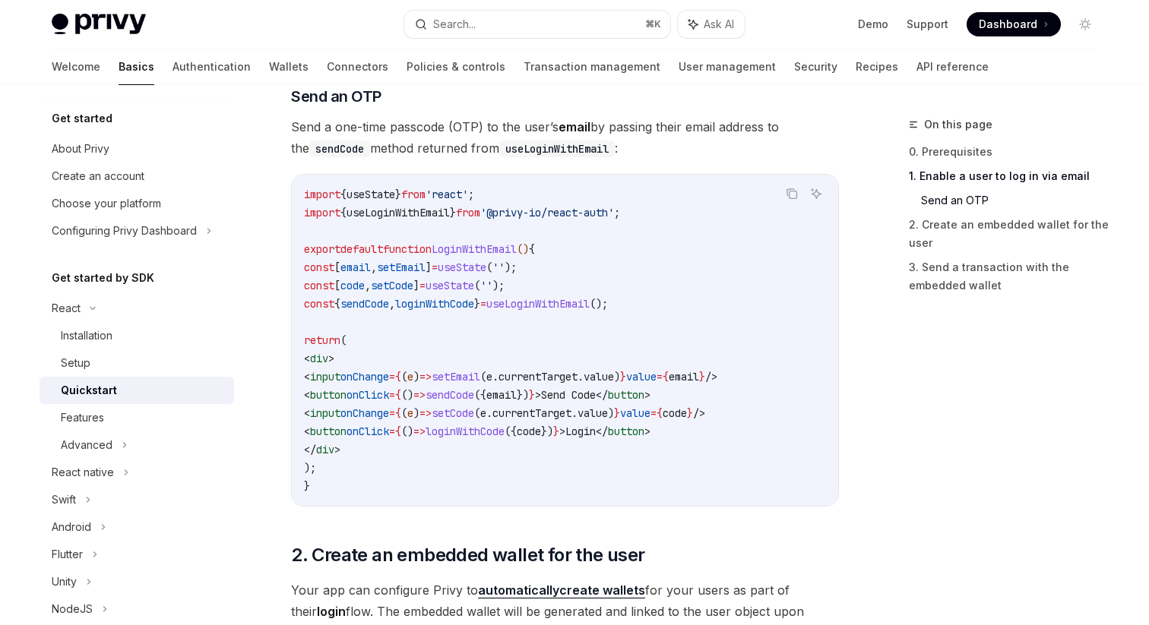
click at [321, 485] on code "import { useState } from 'react' ; import { useLoginWithEmail } from '@privy-io…" at bounding box center [565, 340] width 522 height 310
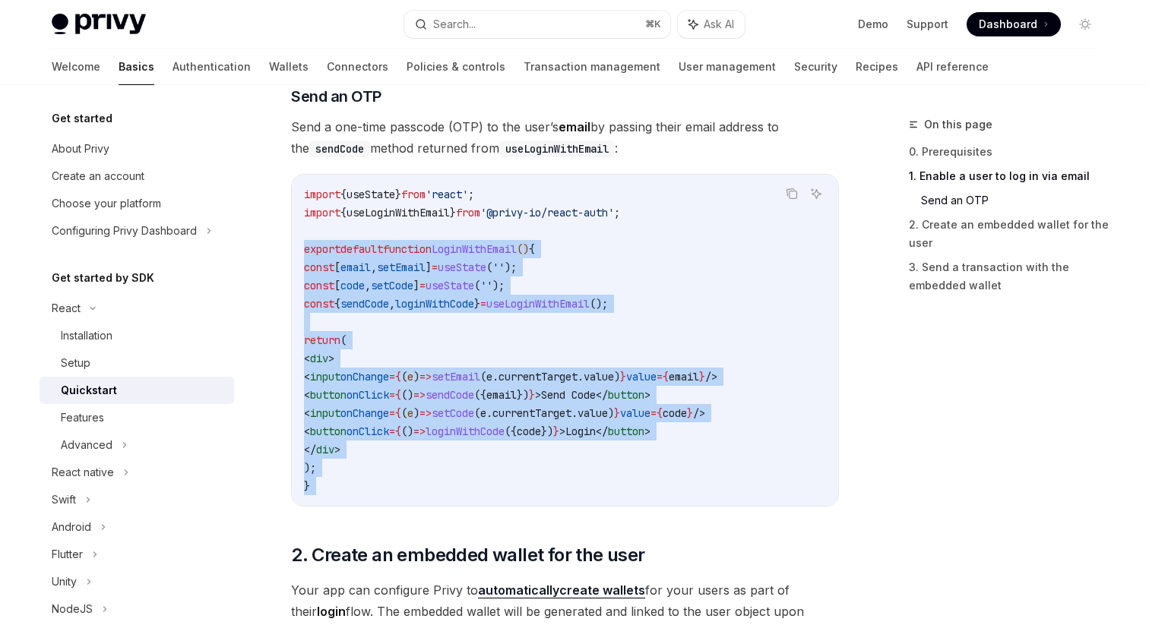
drag, startPoint x: 321, startPoint y: 485, endPoint x: 306, endPoint y: 255, distance: 230.7
click at [306, 255] on code "import { useState } from 'react' ; import { useLoginWithEmail } from '@privy-io…" at bounding box center [565, 340] width 522 height 310
copy div "export default function LoginWithEmail () { const [ email , setEmail ] = useSta…"
